Goal: Register for event/course

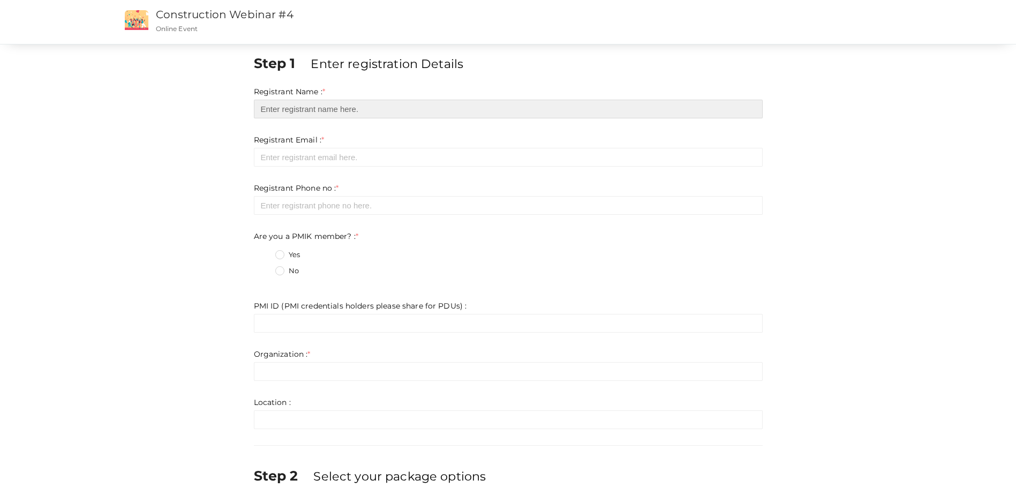
click at [342, 115] on input "text" at bounding box center [508, 109] width 509 height 19
click at [316, 106] on input "text" at bounding box center [508, 109] width 509 height 19
type input "[PERSON_NAME]"
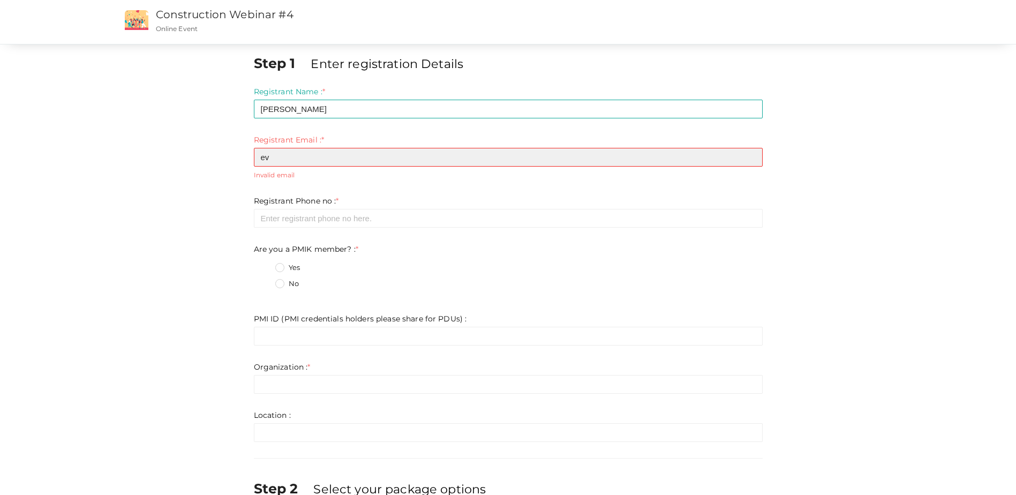
type input "[PERSON_NAME][EMAIL_ADDRESS][PERSON_NAME][DOMAIN_NAME]"
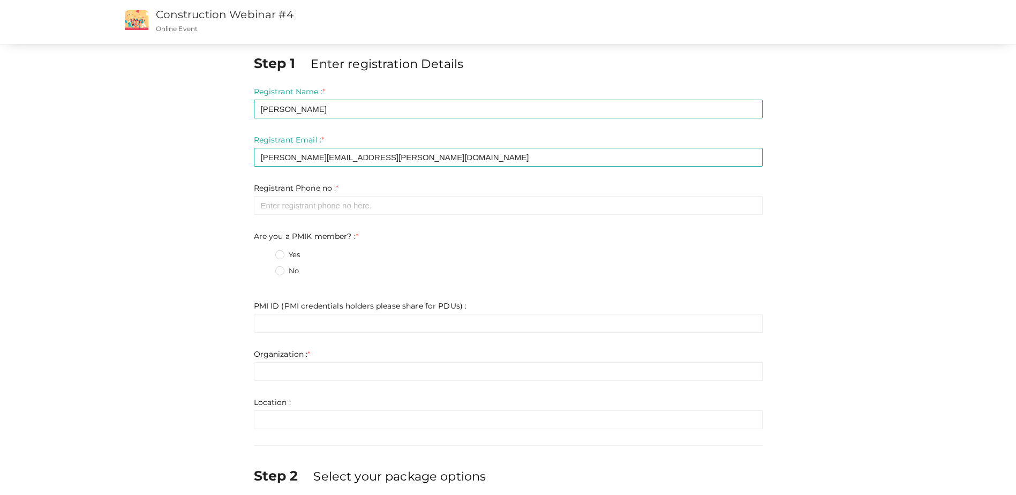
click at [320, 223] on form "Registrant Name : * [PERSON_NAME] Required. Invalid email Invalid phone number …" at bounding box center [508, 257] width 509 height 343
click at [322, 206] on input "number" at bounding box center [508, 205] width 509 height 19
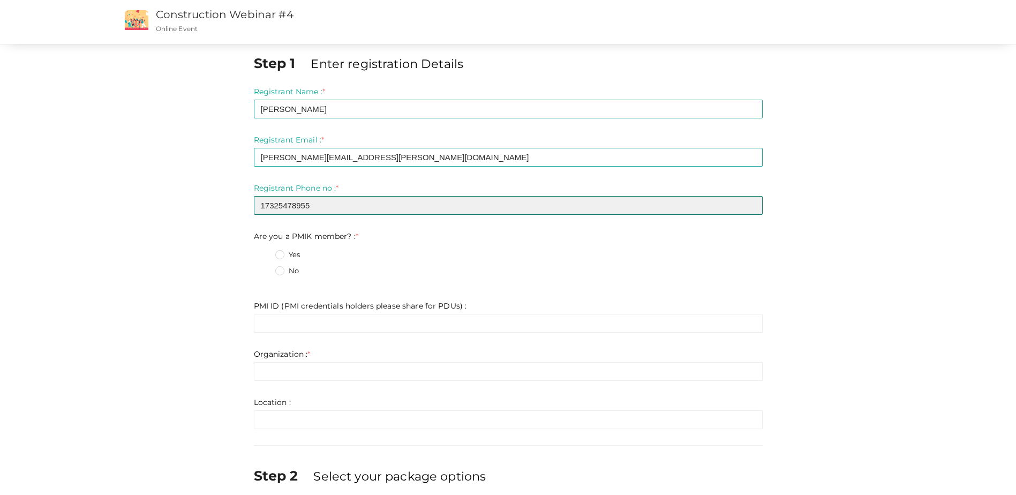
type input "17325478955"
click at [282, 269] on label "No" at bounding box center [287, 271] width 24 height 11
click at [265, 268] on member\?\+1 "No" at bounding box center [265, 268] width 0 height 0
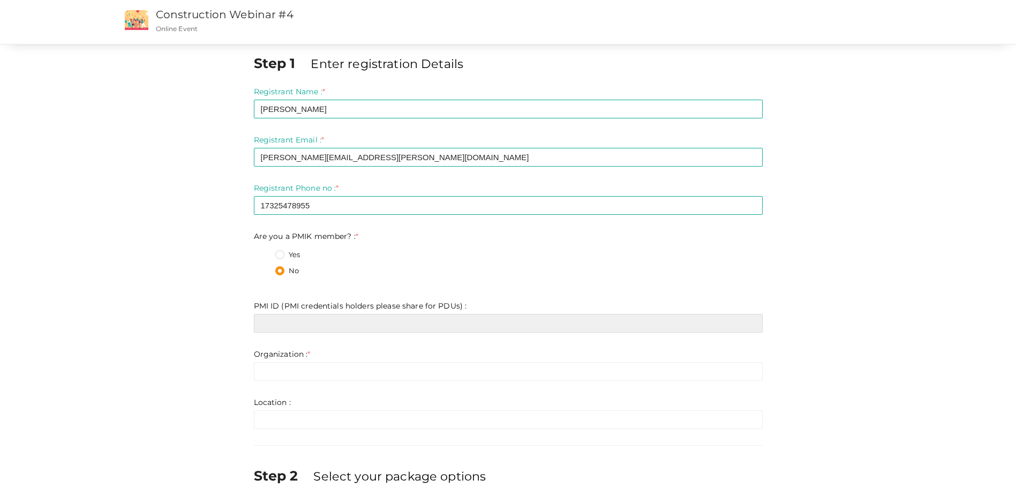
click at [319, 326] on input "text" at bounding box center [508, 323] width 509 height 19
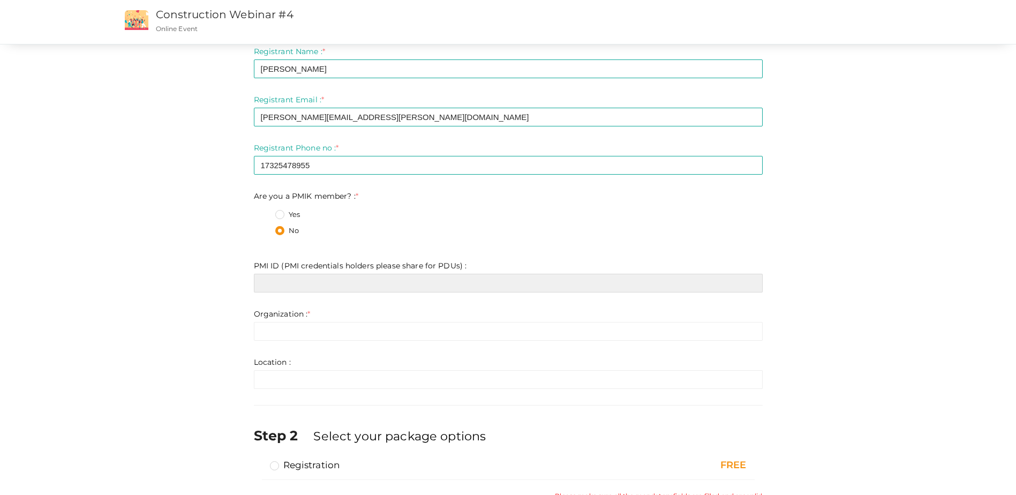
scroll to position [107, 0]
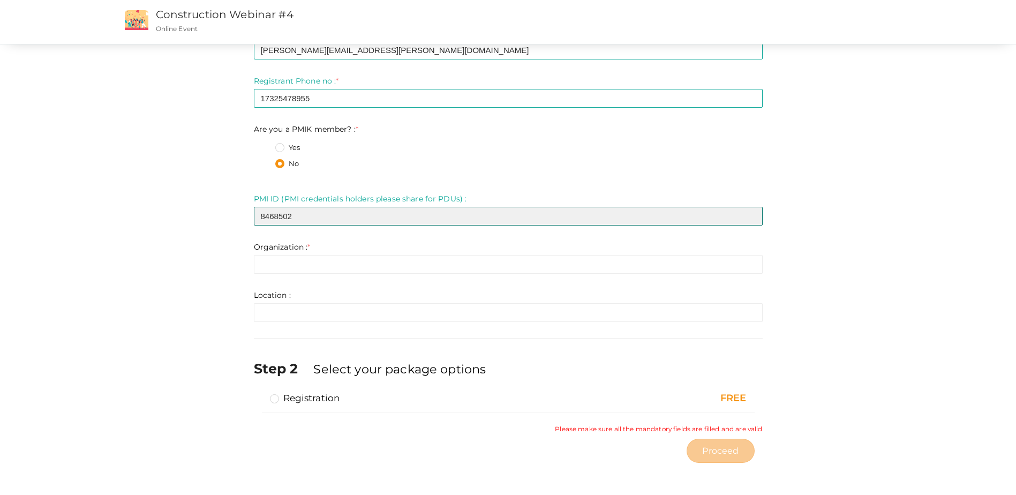
type input "8468502"
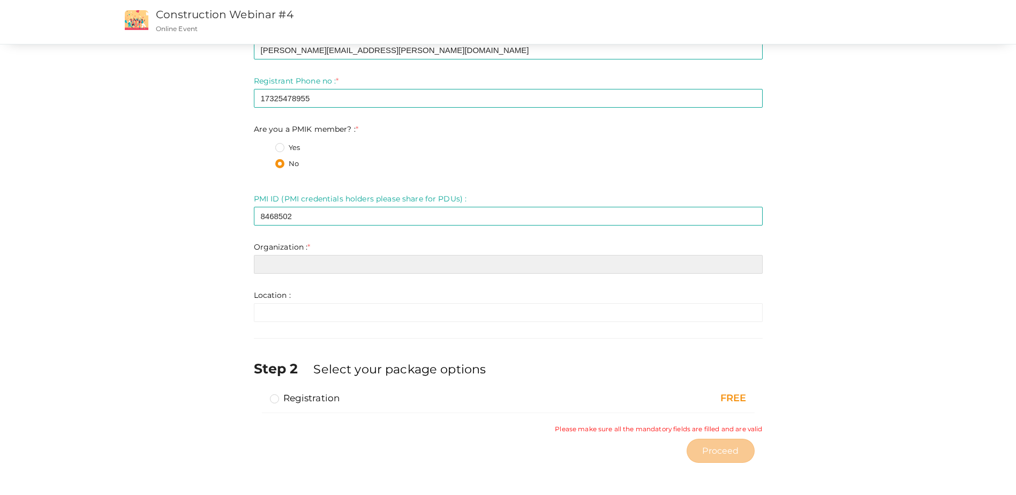
click at [290, 265] on input "text" at bounding box center [508, 264] width 509 height 19
type input "[EMAIL_ADDRESS][DOMAIN_NAME]"
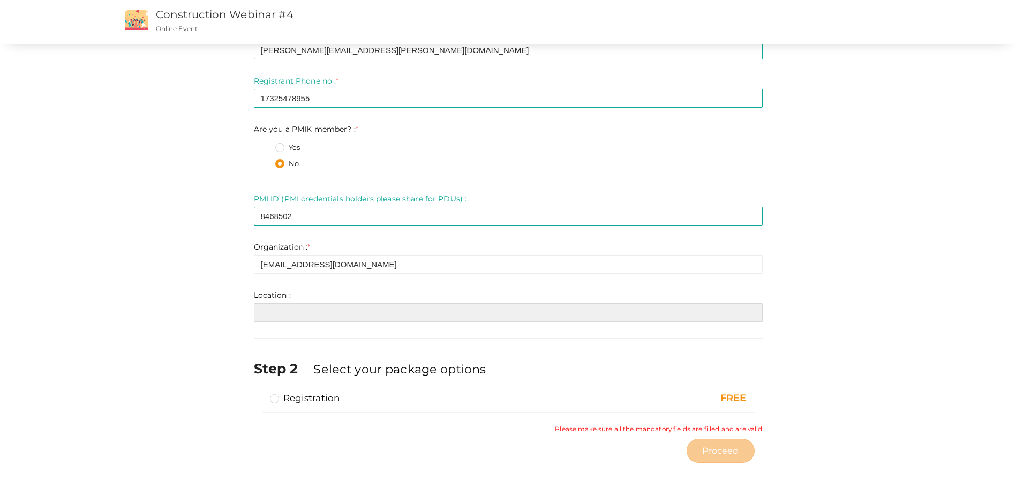
type input "[EMAIL_ADDRESS][DOMAIN_NAME]"
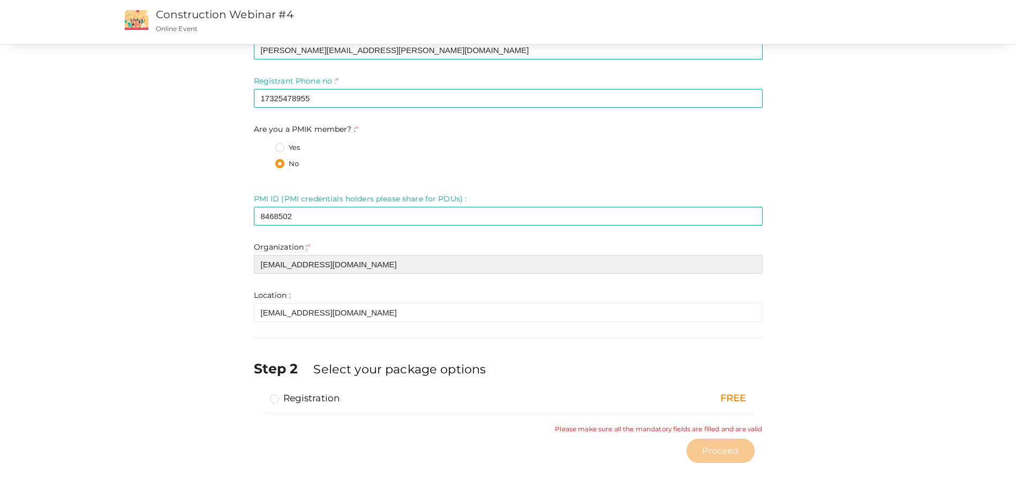
scroll to position [98, 0]
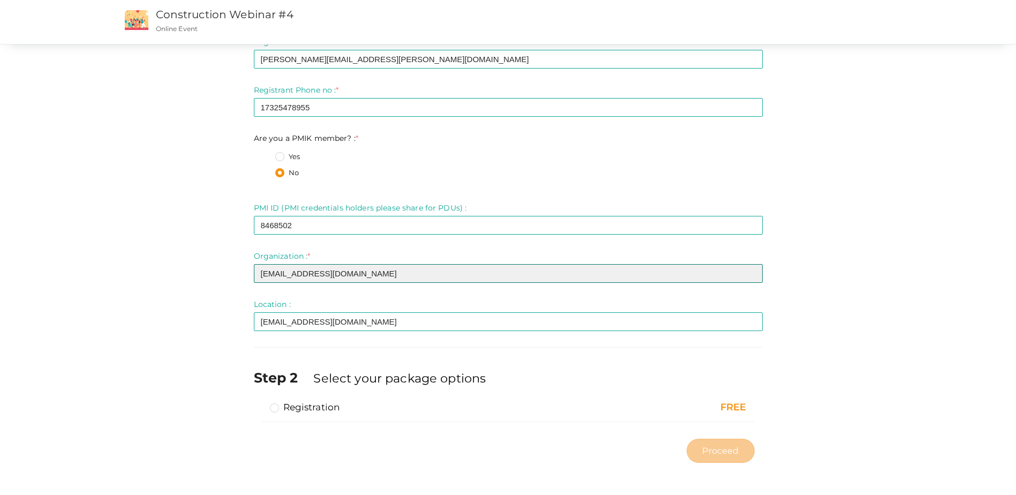
type input "[EMAIL_ADDRESS][PERSON_NAME][DOMAIN_NAME]"
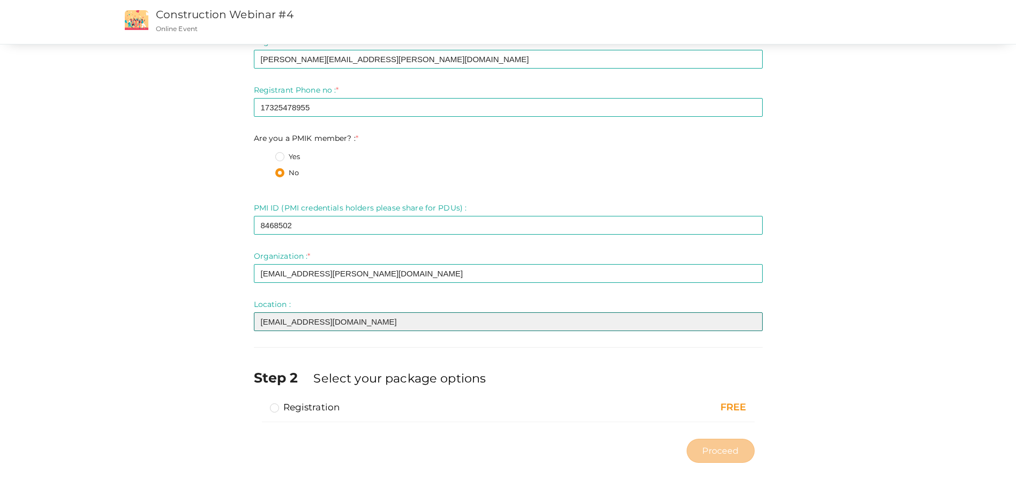
drag, startPoint x: 391, startPoint y: 327, endPoint x: 213, endPoint y: 312, distance: 179.0
click at [213, 313] on div "Step 1 Enter registration Details Registrant Name : * [PERSON_NAME] Required. I…" at bounding box center [509, 212] width 804 height 513
type input "[GEOGRAPHIC_DATA][PERSON_NAME], [US_STATE], [GEOGRAPHIC_DATA]"
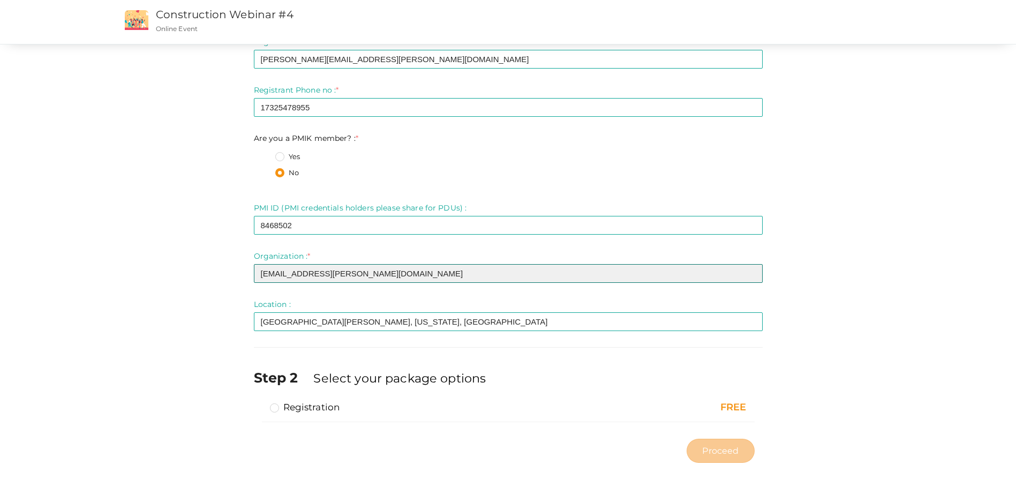
drag, startPoint x: 345, startPoint y: 269, endPoint x: 107, endPoint y: 247, distance: 239.4
click at [107, 247] on div "Step 1 Enter registration Details Registrant Name : * [PERSON_NAME] Required. I…" at bounding box center [509, 212] width 804 height 513
type input "D"
type input "PMI Global Construction Ambassaor / PMINJ / [PERSON_NAME] Construction Services"
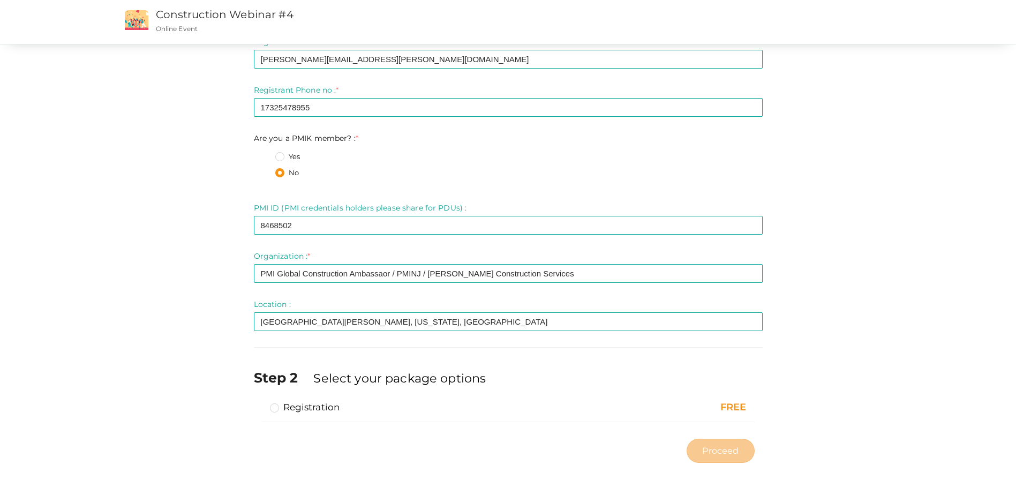
click at [275, 406] on label "Registration" at bounding box center [305, 407] width 70 height 13
click at [259, 403] on input "Registration" at bounding box center [259, 403] width 0 height 0
click at [715, 447] on span "Proceed" at bounding box center [720, 451] width 36 height 12
